Goal: Information Seeking & Learning: Learn about a topic

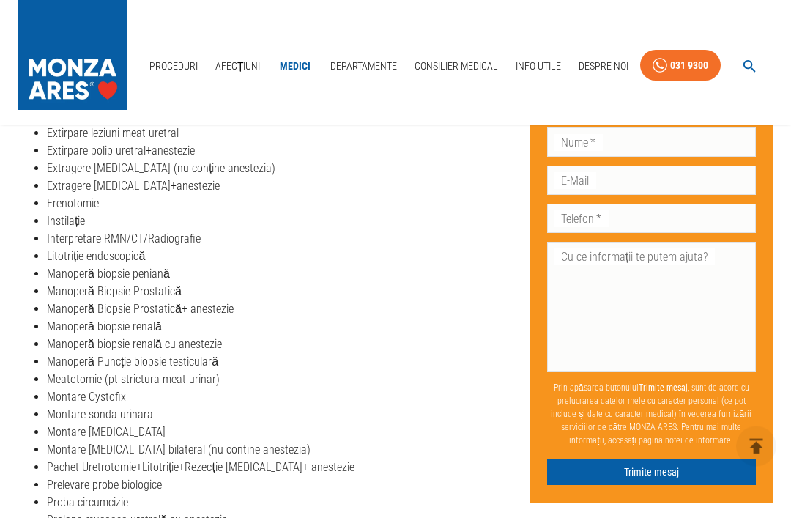
scroll to position [649, 0]
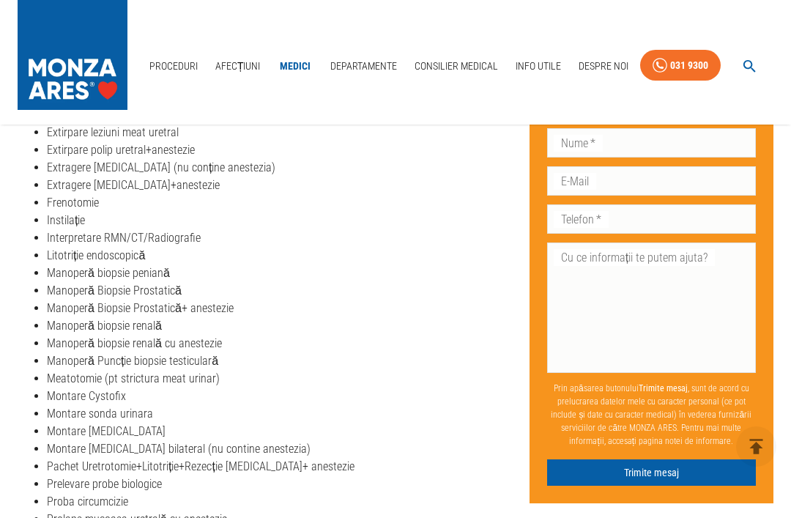
click at [135, 322] on li "Manoperă biopsie renală" at bounding box center [282, 326] width 471 height 18
click at [127, 325] on li "Manoperă biopsie renală" at bounding box center [282, 326] width 471 height 18
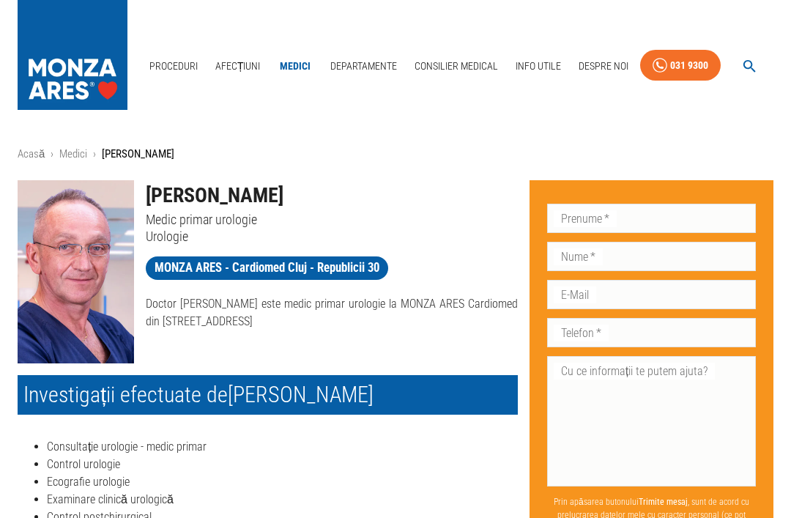
scroll to position [0, 0]
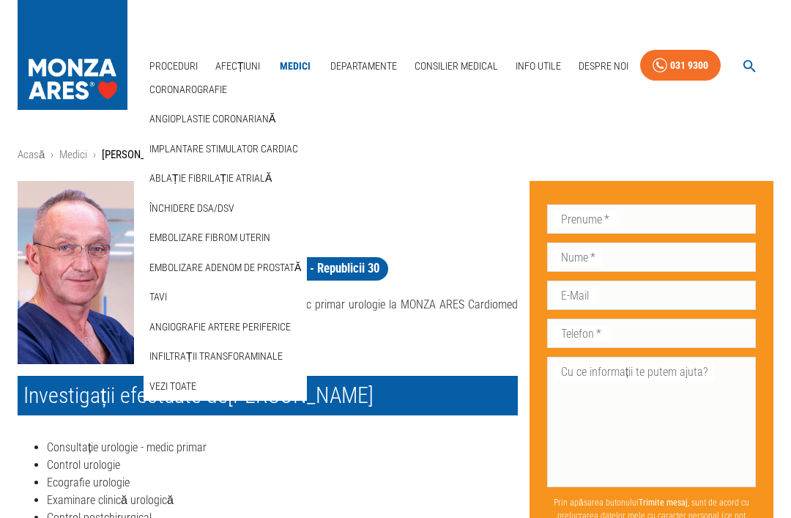
click at [174, 376] on link "Vezi Toate" at bounding box center [172, 386] width 53 height 24
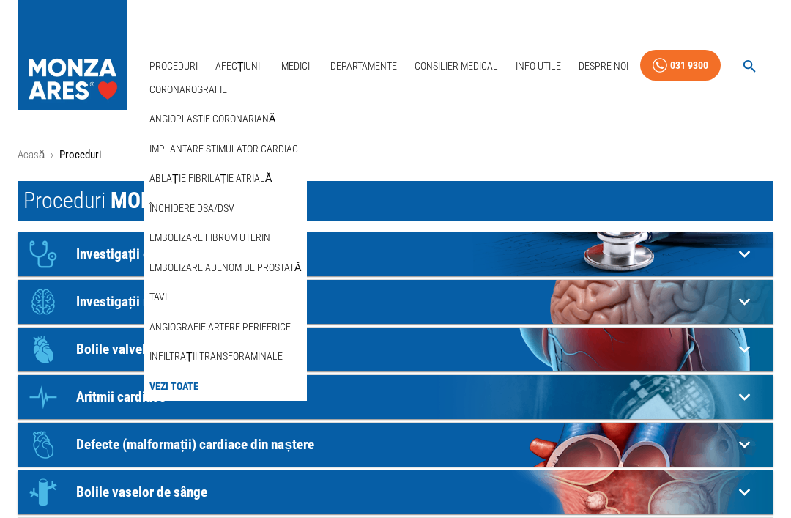
click at [384, 130] on div "Acasă › Proceduri Proceduri MONZA ARES Icon Investigații cardiologie Electrocar…" at bounding box center [395, 464] width 791 height 679
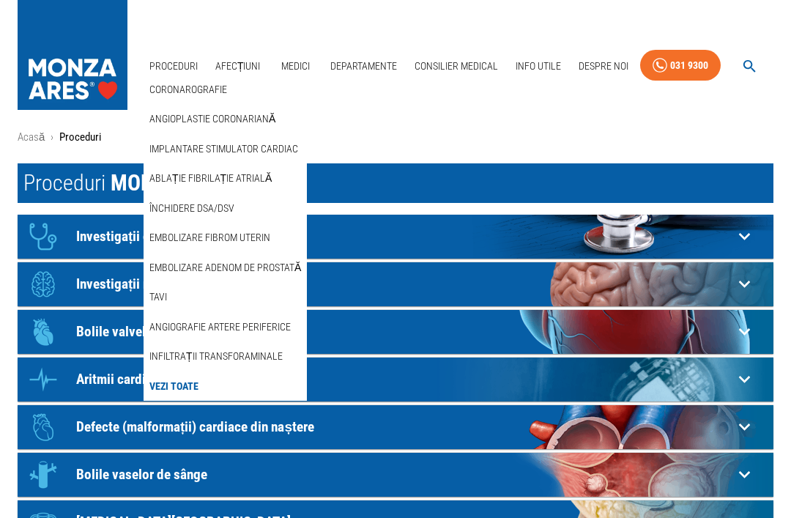
scroll to position [18, 0]
click at [171, 384] on link "Vezi Toate" at bounding box center [173, 386] width 55 height 24
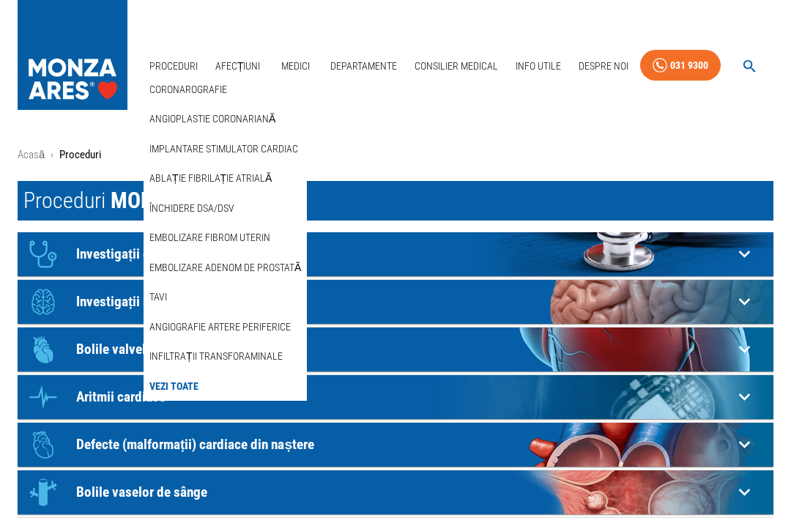
click at [180, 81] on link "Coronarografie" at bounding box center [187, 90] width 83 height 24
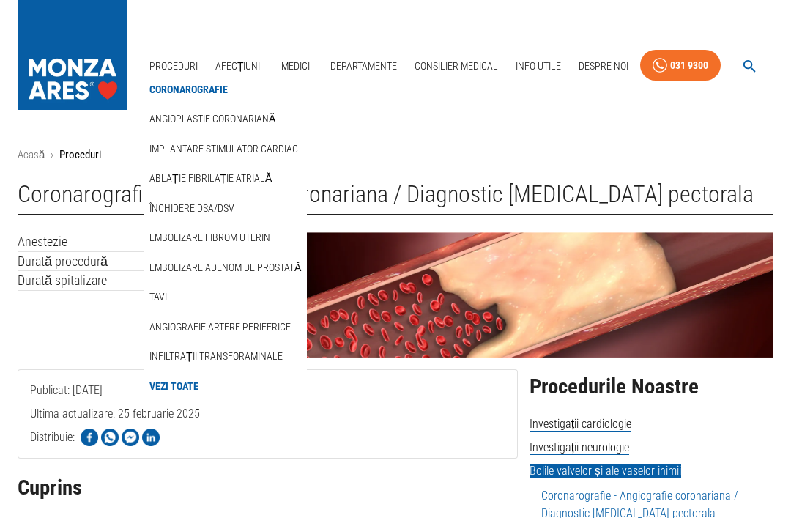
click at [174, 85] on link "Coronarografie" at bounding box center [188, 90] width 84 height 24
click at [181, 395] on link "Vezi Toate" at bounding box center [173, 386] width 55 height 24
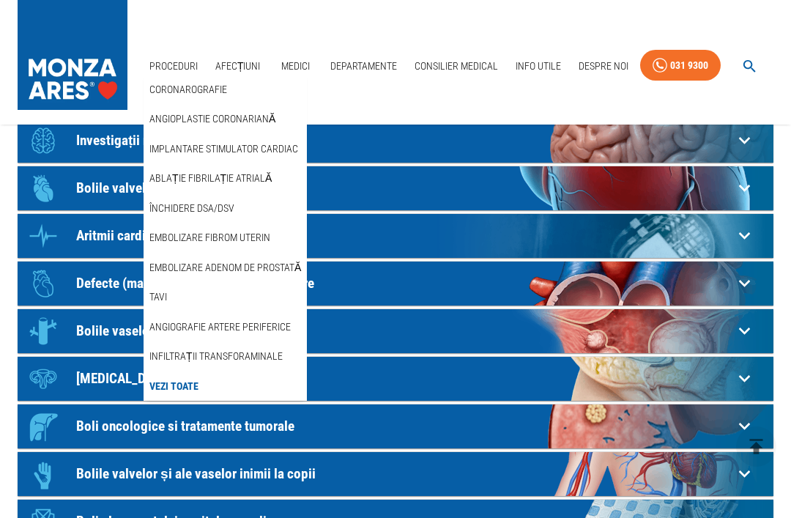
scroll to position [198, 0]
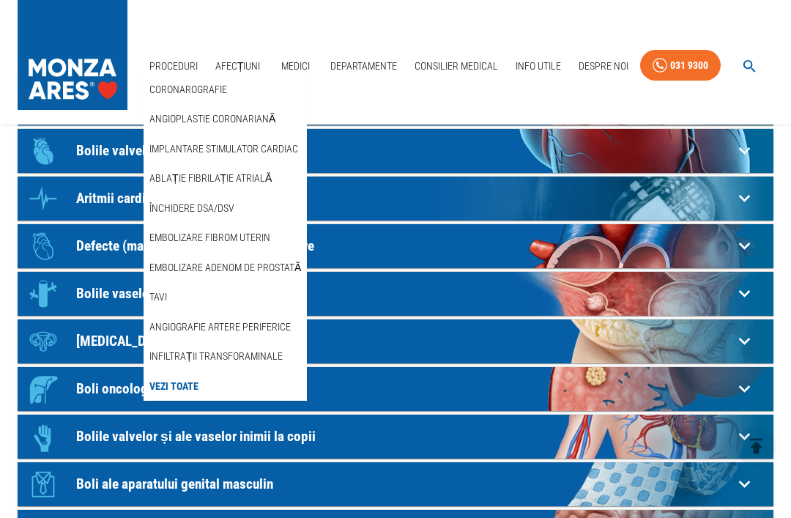
click at [586, 390] on p "Boli oncologice si tratamente tumorale" at bounding box center [404, 389] width 657 height 15
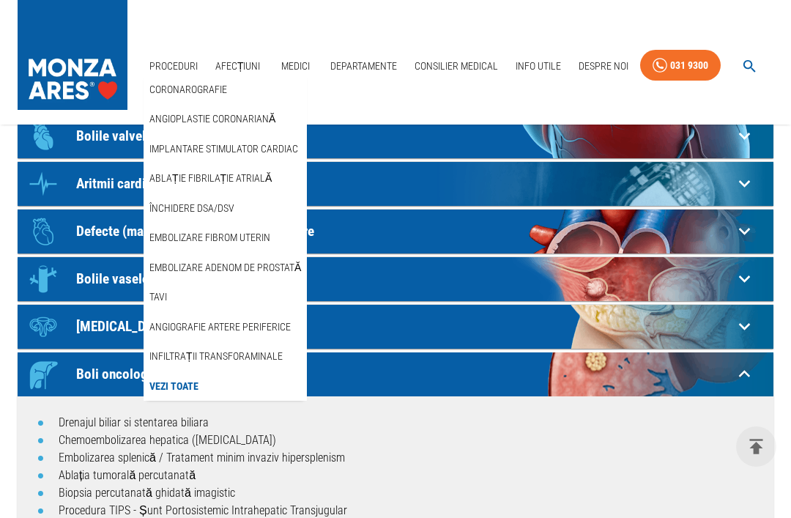
scroll to position [212, 0]
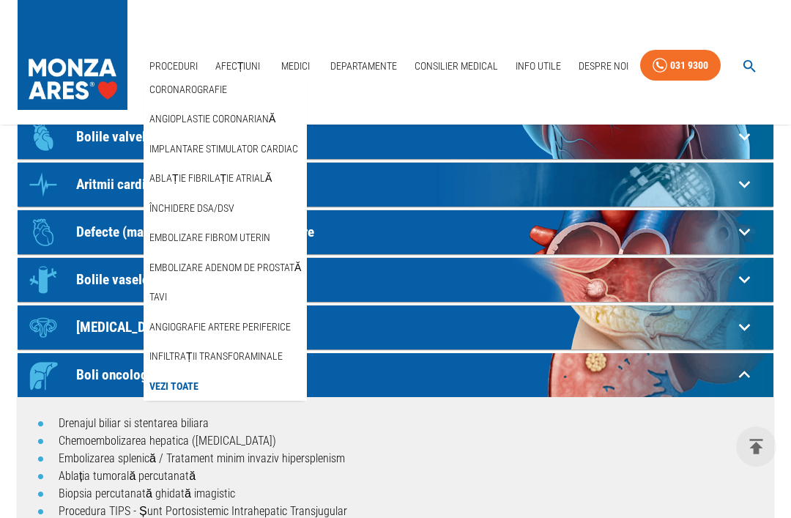
click at [218, 491] on link "Biopsia percutanată ghidată imagistic" at bounding box center [147, 493] width 177 height 14
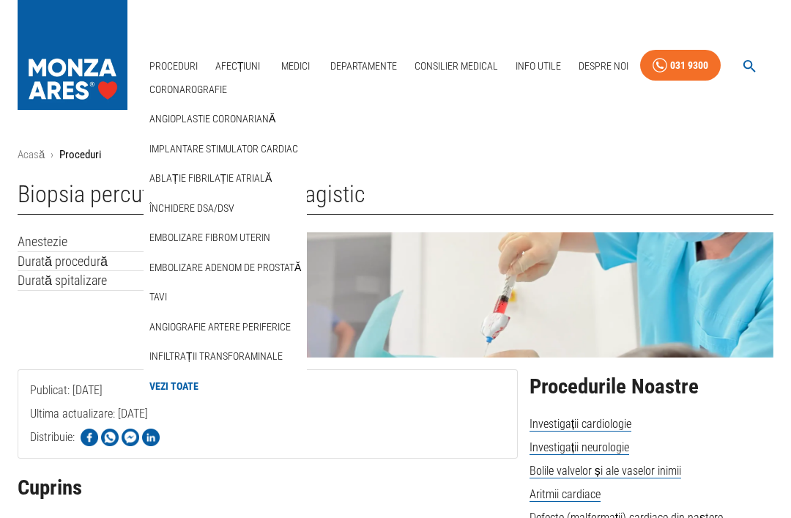
click at [241, 64] on link "Afecțiuni" at bounding box center [237, 66] width 57 height 30
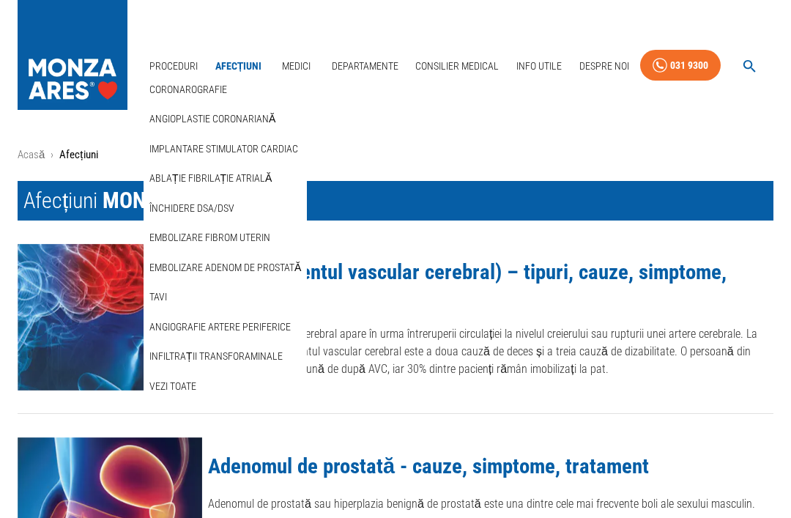
click at [426, 119] on div "Proceduri Coronarografie Angioplastie coronariană Implantare stimulator cardiac…" at bounding box center [395, 62] width 791 height 125
click at [34, 154] on link "Acasă" at bounding box center [31, 154] width 27 height 13
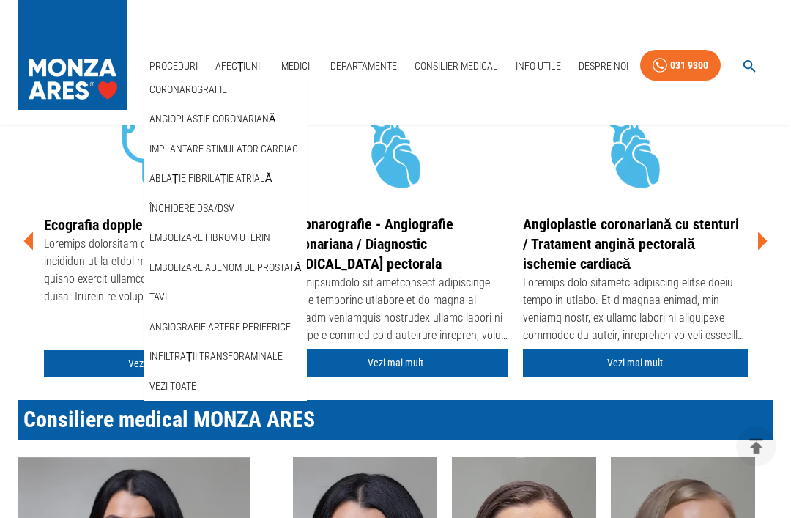
scroll to position [464, 0]
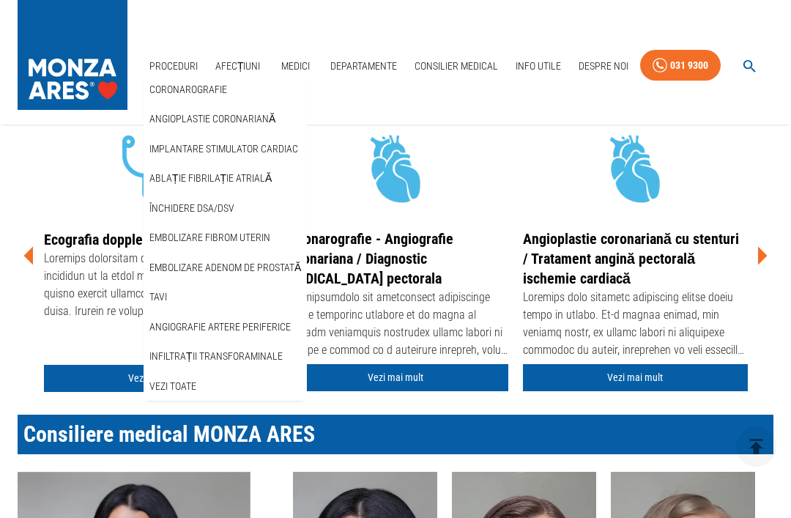
click at [342, 185] on img at bounding box center [396, 168] width 110 height 109
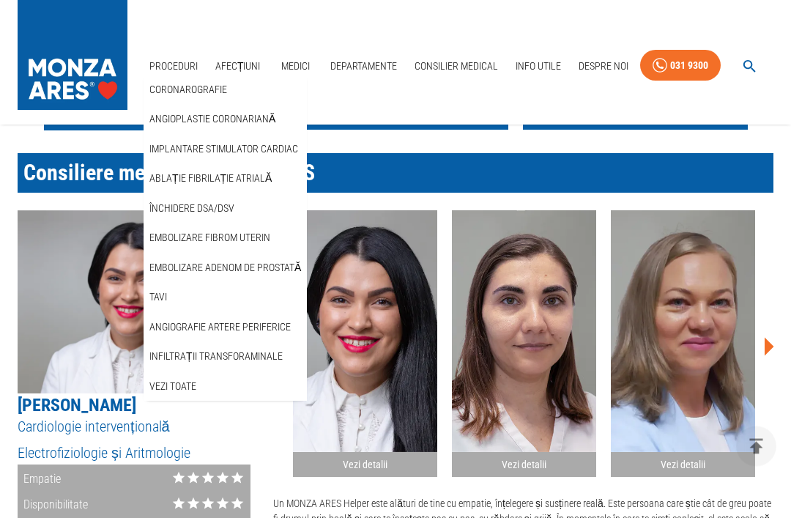
scroll to position [42, 0]
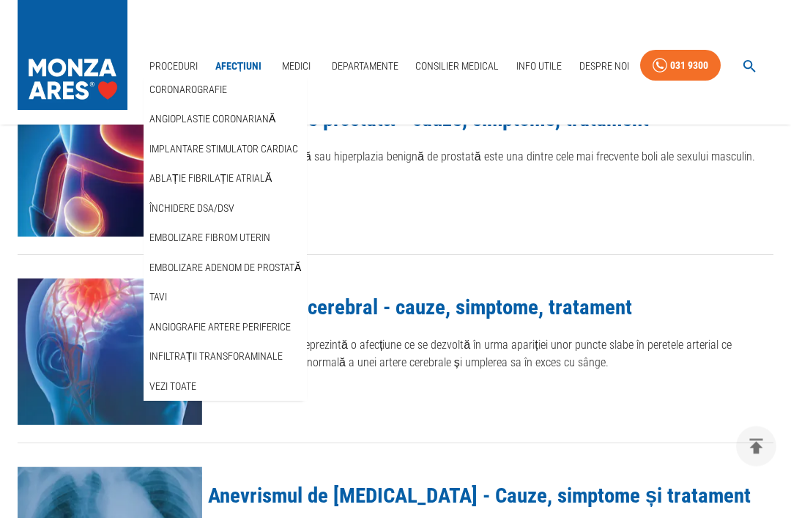
scroll to position [40, 0]
